Goal: Task Accomplishment & Management: Manage account settings

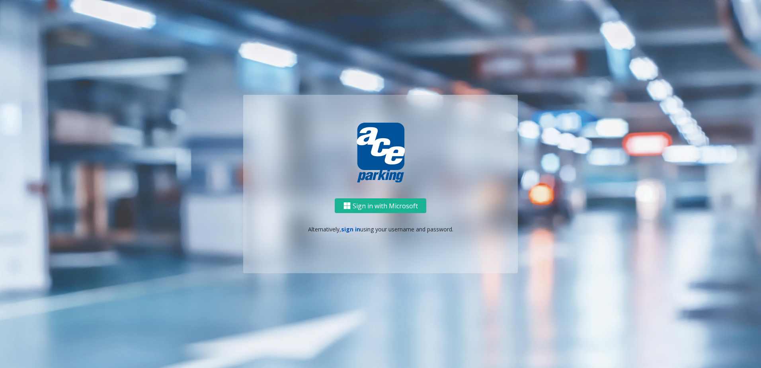
click at [341, 230] on link "sign in" at bounding box center [350, 229] width 19 height 8
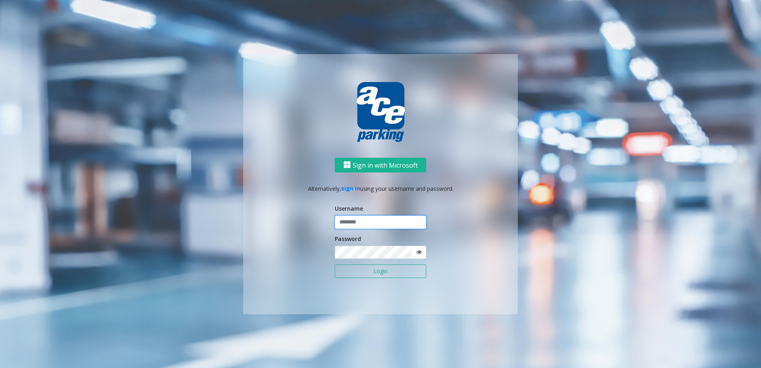
click at [363, 223] on input "text" at bounding box center [380, 222] width 91 height 14
type input "********"
click at [348, 273] on button "Login" at bounding box center [380, 271] width 91 height 14
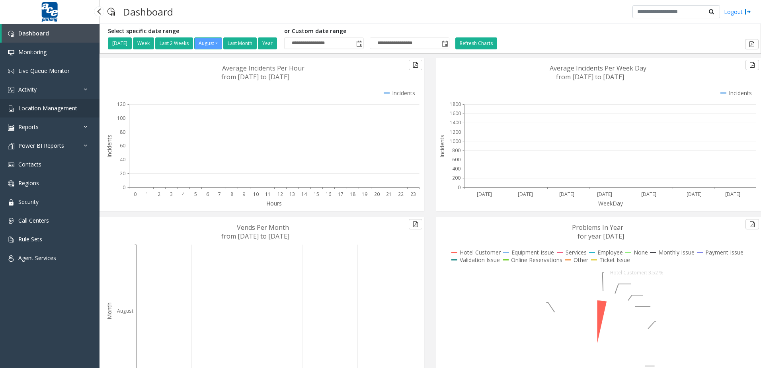
click at [44, 101] on link "Location Management" at bounding box center [49, 108] width 99 height 19
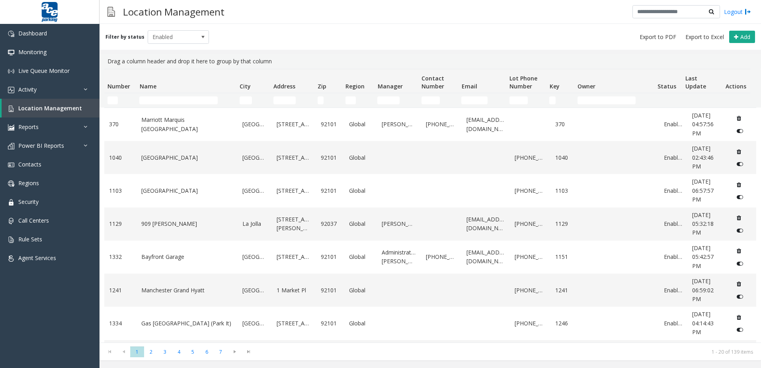
click at [177, 95] on td "Name Filter" at bounding box center [186, 100] width 100 height 14
click at [177, 101] on input "Name Filter" at bounding box center [178, 100] width 78 height 8
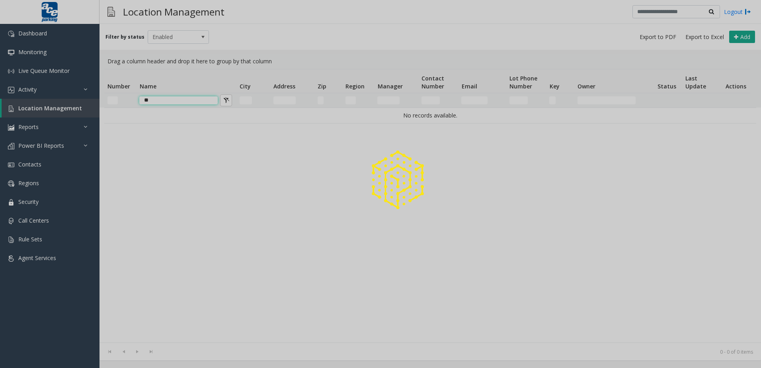
type input "*"
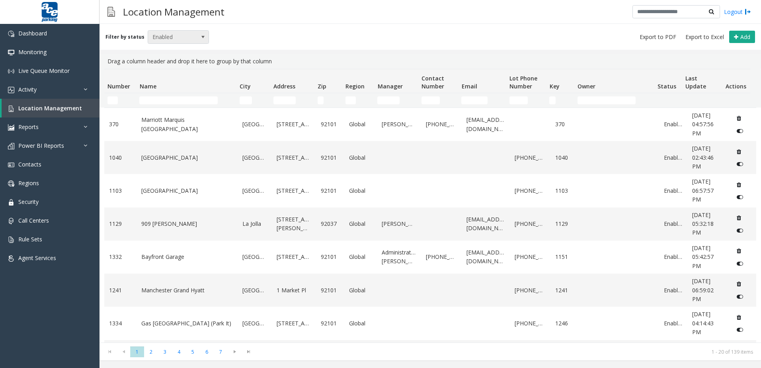
click at [166, 34] on span "Enabled" at bounding box center [172, 37] width 49 height 13
click at [369, 35] on div "Filter by status Enabled Add" at bounding box center [429, 37] width 661 height 26
click at [165, 98] on input "Name Filter" at bounding box center [178, 100] width 78 height 8
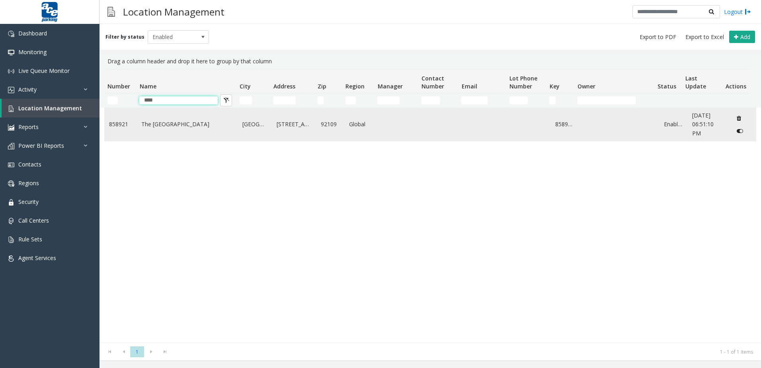
type input "****"
click at [201, 128] on link "The [GEOGRAPHIC_DATA]" at bounding box center [186, 124] width 91 height 9
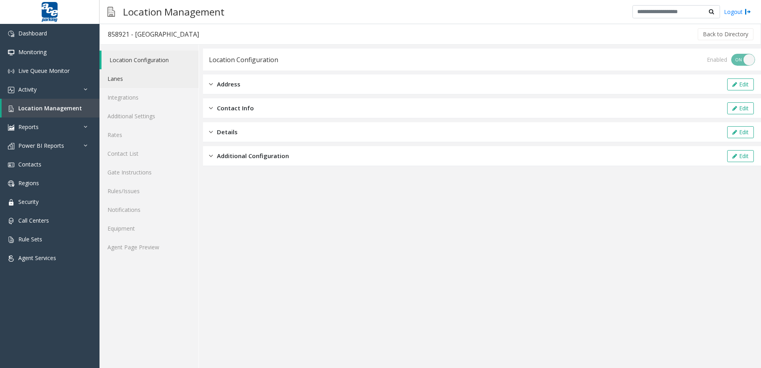
click at [131, 86] on link "Lanes" at bounding box center [148, 78] width 99 height 19
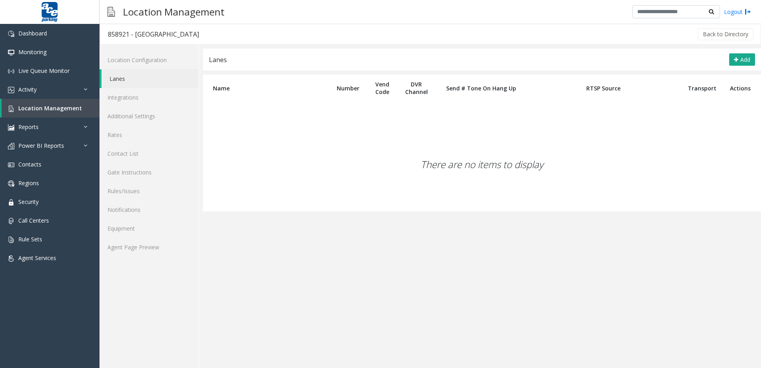
click at [140, 35] on div "858921 - [GEOGRAPHIC_DATA]" at bounding box center [153, 34] width 91 height 10
copy div "858921 - [GEOGRAPHIC_DATA]"
click at [142, 74] on link "Lanes" at bounding box center [149, 78] width 97 height 19
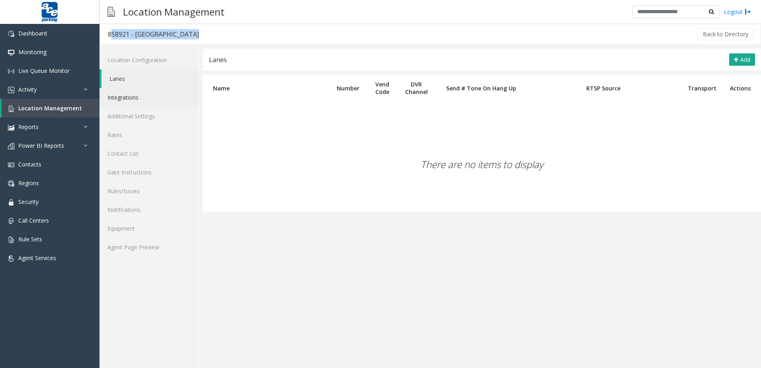
click at [141, 99] on link "Integrations" at bounding box center [148, 97] width 99 height 19
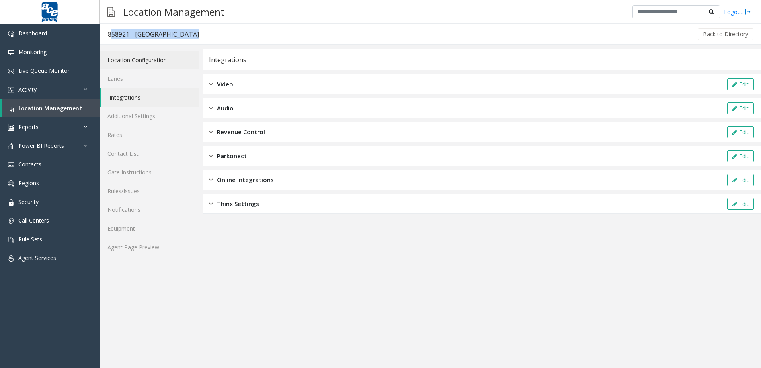
click at [154, 58] on link "Location Configuration" at bounding box center [148, 60] width 99 height 19
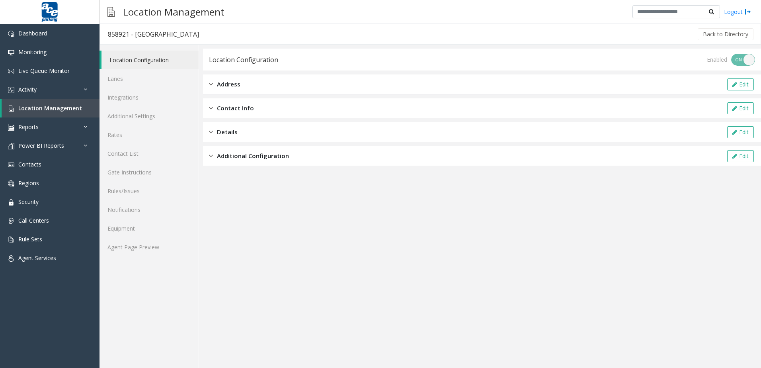
click at [257, 82] on div "Address Edit" at bounding box center [482, 84] width 558 height 20
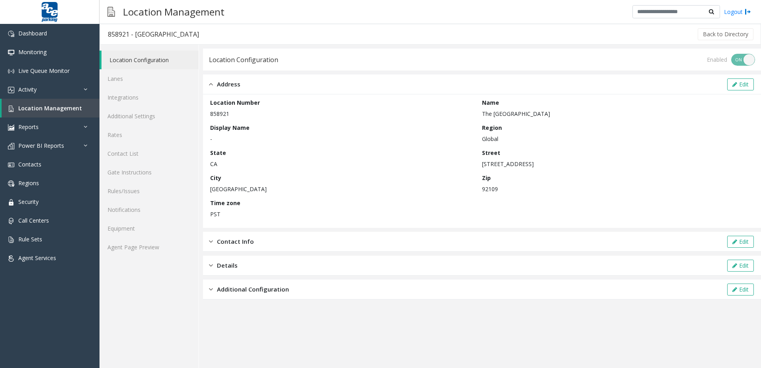
click at [507, 109] on p "The [GEOGRAPHIC_DATA]" at bounding box center [616, 113] width 268 height 8
click at [498, 158] on div "Street [STREET_ADDRESS]" at bounding box center [618, 157] width 272 height 19
drag, startPoint x: 498, startPoint y: 158, endPoint x: 500, endPoint y: 164, distance: 6.2
click at [498, 161] on div "Street [STREET_ADDRESS]" at bounding box center [618, 157] width 272 height 19
click at [501, 166] on p "[STREET_ADDRESS]" at bounding box center [616, 164] width 268 height 8
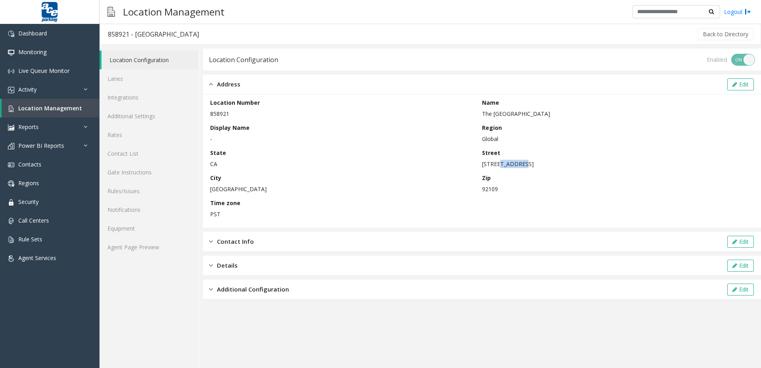
click at [501, 166] on p "[STREET_ADDRESS]" at bounding box center [616, 164] width 268 height 8
copy p "[STREET_ADDRESS]"
click at [487, 188] on p "92109" at bounding box center [616, 189] width 268 height 8
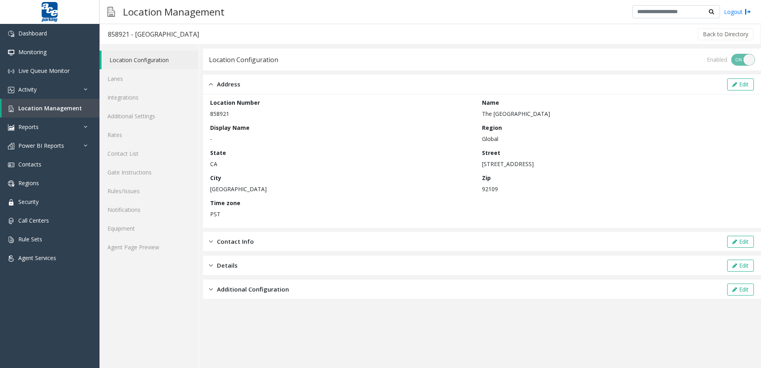
copy p "92109"
